Goal: Task Accomplishment & Management: Manage account settings

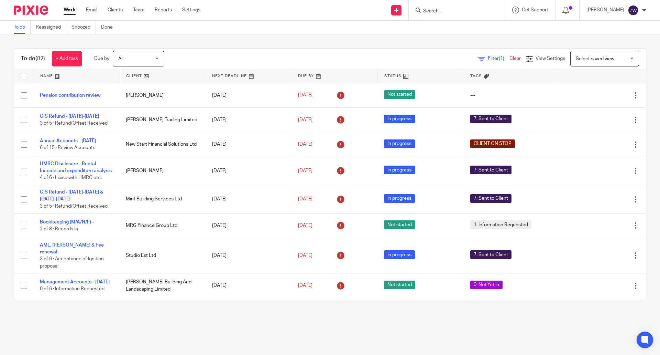
scroll to position [1528, 0]
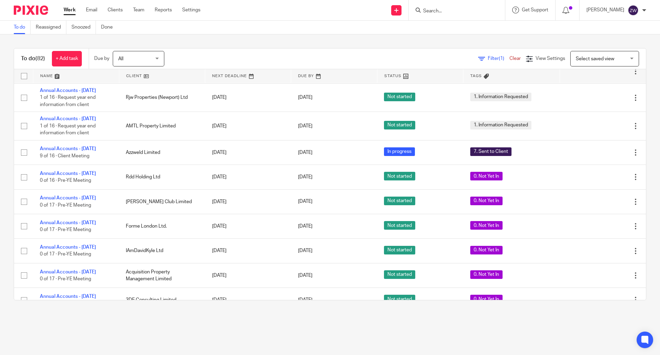
click at [229, 38] on div "To do (82) + Add task Due by All All Today Tomorrow This week Next week This mo…" at bounding box center [330, 173] width 660 height 279
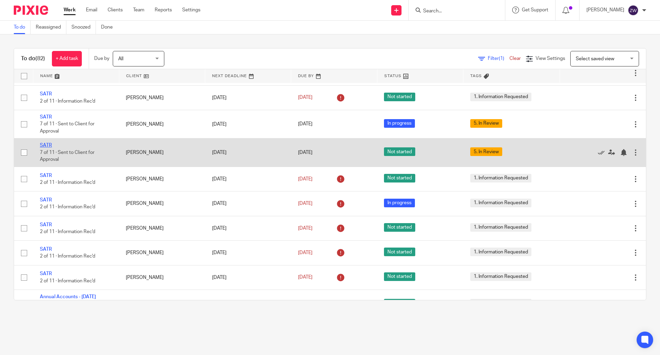
click at [48, 148] on link "SATR" at bounding box center [46, 145] width 12 height 5
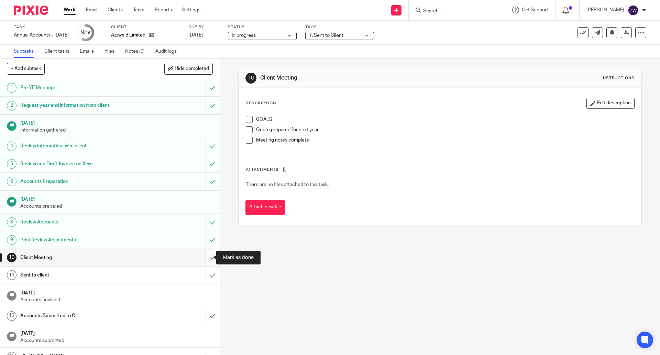
click at [202, 256] on input "submit" at bounding box center [110, 257] width 220 height 17
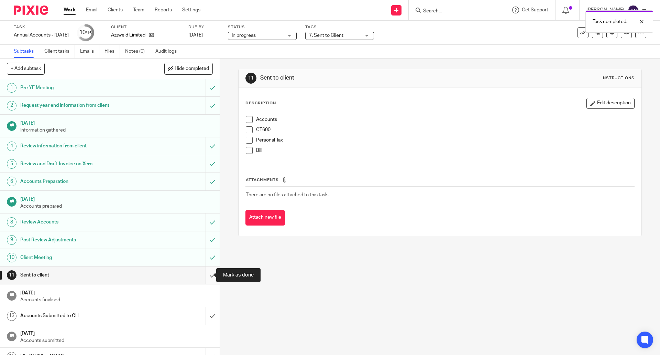
click at [208, 273] on input "submit" at bounding box center [110, 274] width 220 height 17
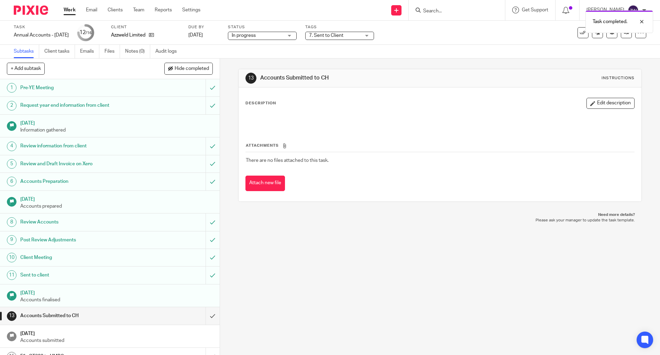
click at [39, 10] on img at bounding box center [31, 10] width 34 height 9
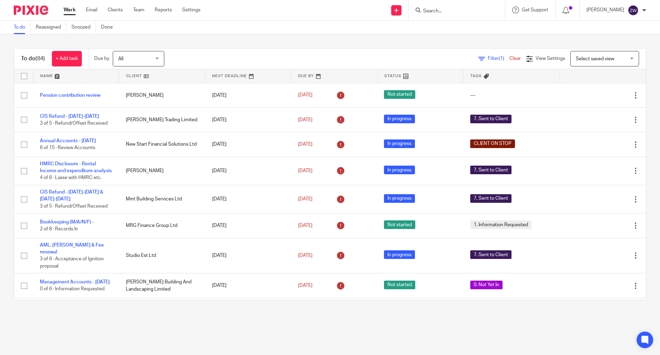
click at [646, 10] on div at bounding box center [644, 10] width 4 height 4
click at [615, 47] on span "Logout" at bounding box center [614, 47] width 15 height 5
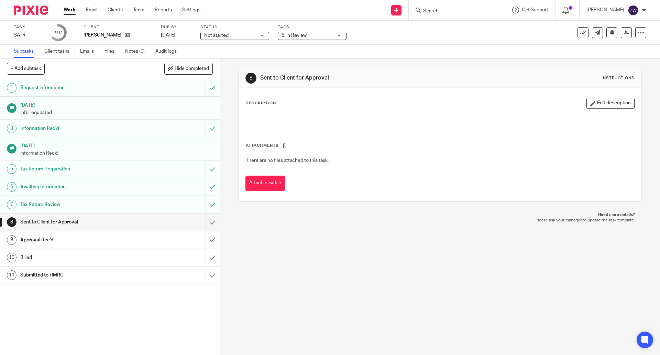
click at [299, 34] on span "5. In Review" at bounding box center [294, 35] width 25 height 5
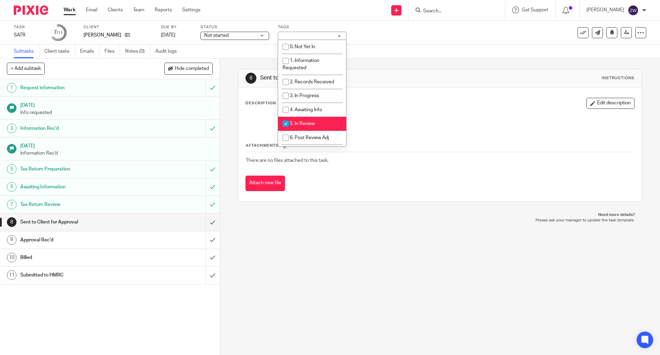
click at [303, 125] on span "5. In Review" at bounding box center [302, 123] width 25 height 5
checkbox input "false"
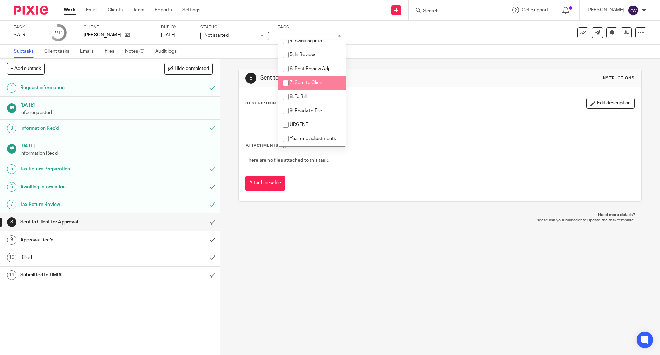
click at [300, 79] on li "7. Sent to Client" at bounding box center [312, 83] width 68 height 14
checkbox input "true"
click at [297, 295] on div "8 Sent to Client for Approval Instructions Description Edit description Attachm…" at bounding box center [440, 206] width 440 height 296
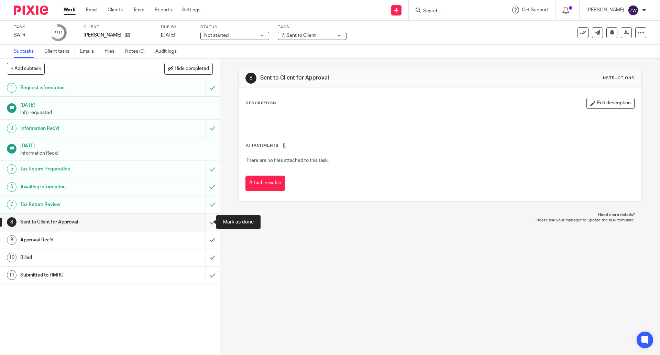
click at [207, 223] on input "submit" at bounding box center [110, 221] width 220 height 17
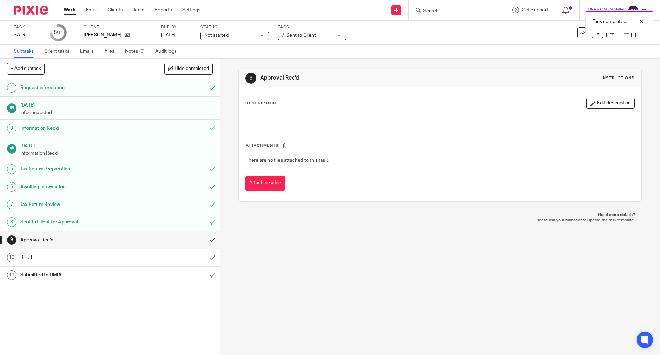
click at [198, 259] on link "10 Billed" at bounding box center [103, 257] width 206 height 17
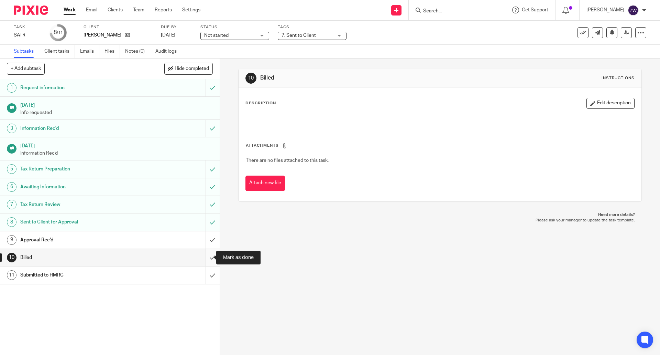
click at [204, 257] on input "submit" at bounding box center [110, 257] width 220 height 17
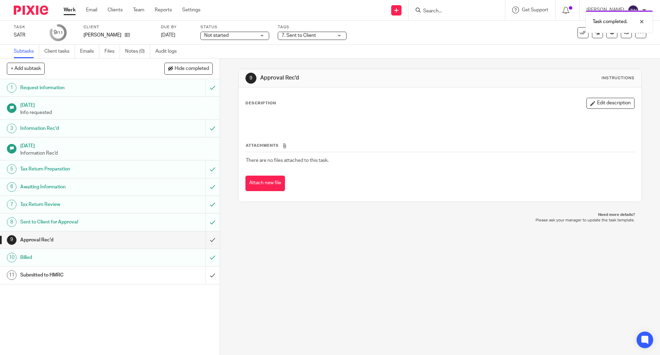
click at [31, 1] on div at bounding box center [28, 10] width 57 height 20
click at [32, 9] on img at bounding box center [31, 10] width 34 height 9
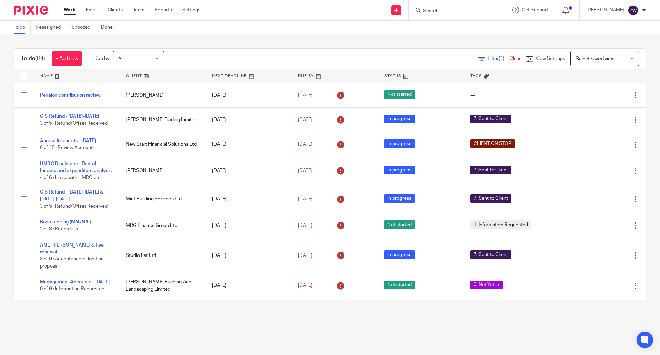
click at [354, 42] on div "To do (84) + Add task Due by All All [DATE] [DATE] This week Next week This mon…" at bounding box center [330, 173] width 660 height 279
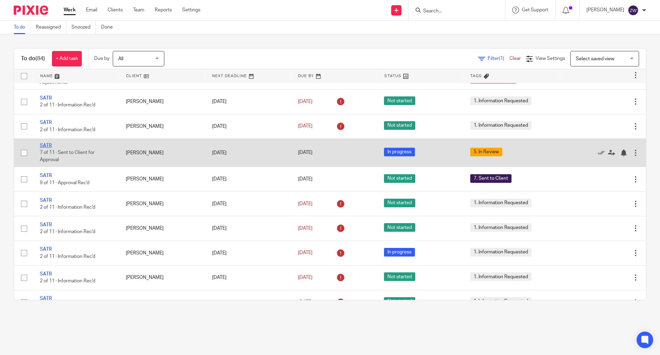
click at [46, 148] on link "SATR" at bounding box center [46, 145] width 12 height 5
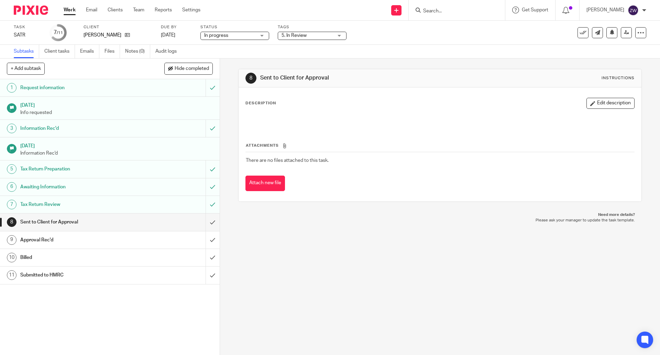
click at [300, 35] on span "5. In Review" at bounding box center [294, 35] width 25 height 5
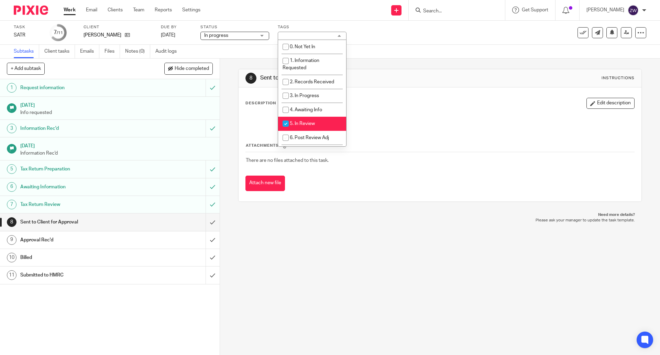
click at [312, 121] on li "5. In Review" at bounding box center [312, 124] width 68 height 14
checkbox input "false"
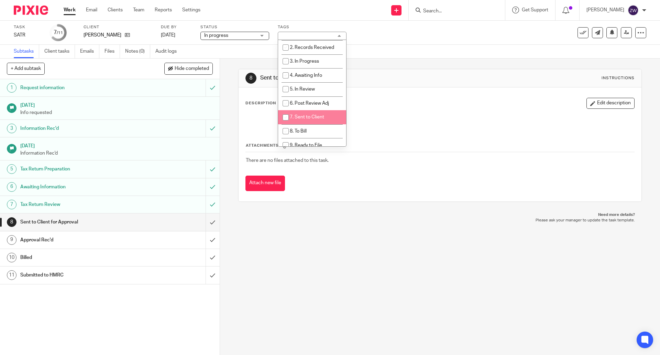
click at [312, 121] on li "7. Sent to Client" at bounding box center [312, 117] width 68 height 14
checkbox input "true"
click at [254, 231] on div "8 Sent to Client for Approval Instructions Description Edit description Attachm…" at bounding box center [440, 206] width 440 height 296
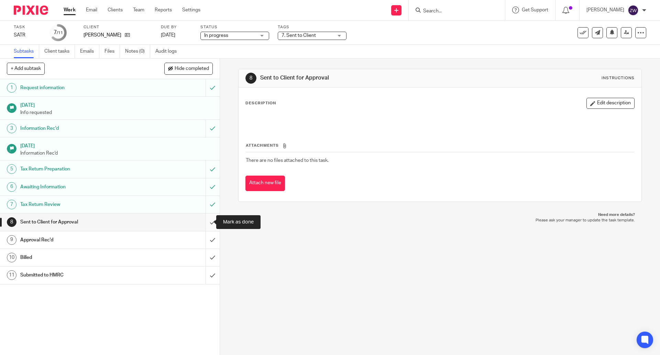
click at [203, 222] on input "submit" at bounding box center [110, 221] width 220 height 17
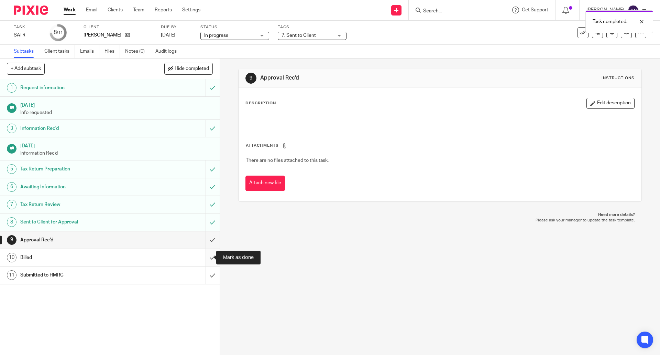
click at [205, 260] on input "submit" at bounding box center [110, 257] width 220 height 17
click at [26, 6] on img at bounding box center [31, 10] width 34 height 9
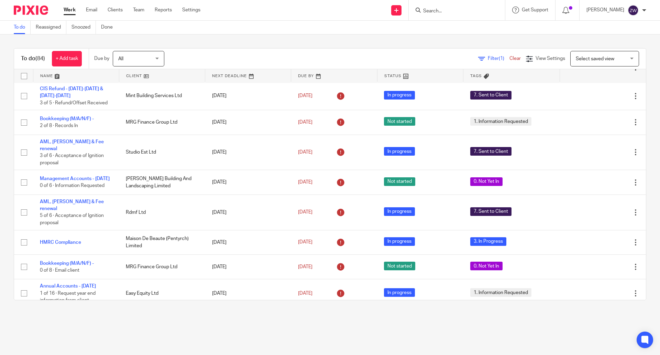
scroll to position [138, 0]
